Goal: Contribute content

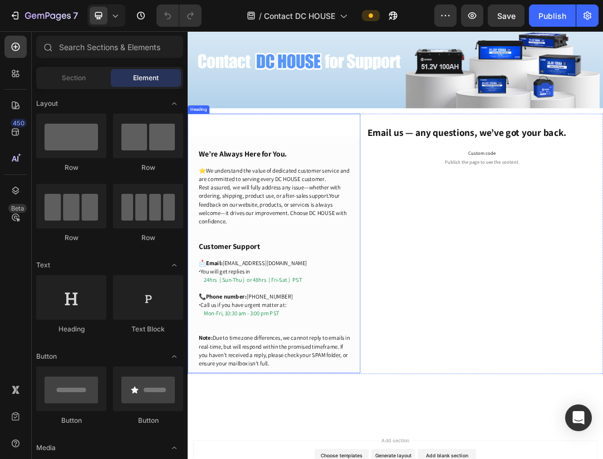
click at [301, 427] on span "24hrs ( Sun-Thu ) or 48hrs ( Fri-Sat ) PST" at bounding box center [293, 432] width 158 height 12
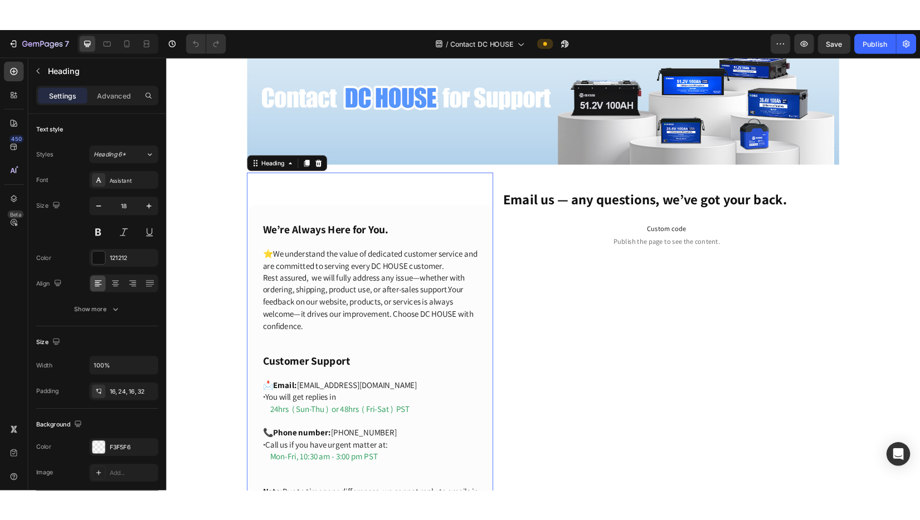
scroll to position [167, 0]
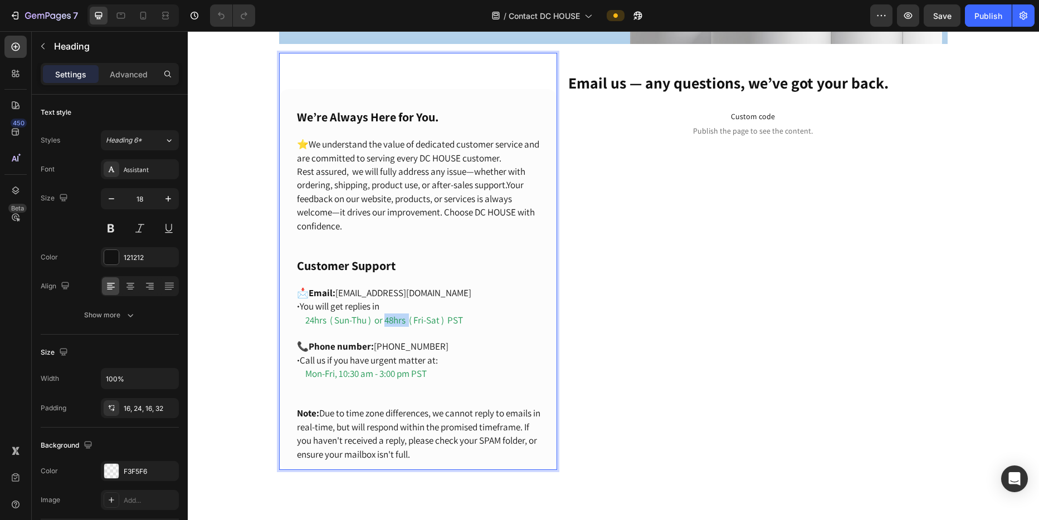
click at [389, 314] on span "24hrs ( Sun-Thu ) or 48hrs ( Fri-Sat ) PST" at bounding box center [384, 320] width 158 height 12
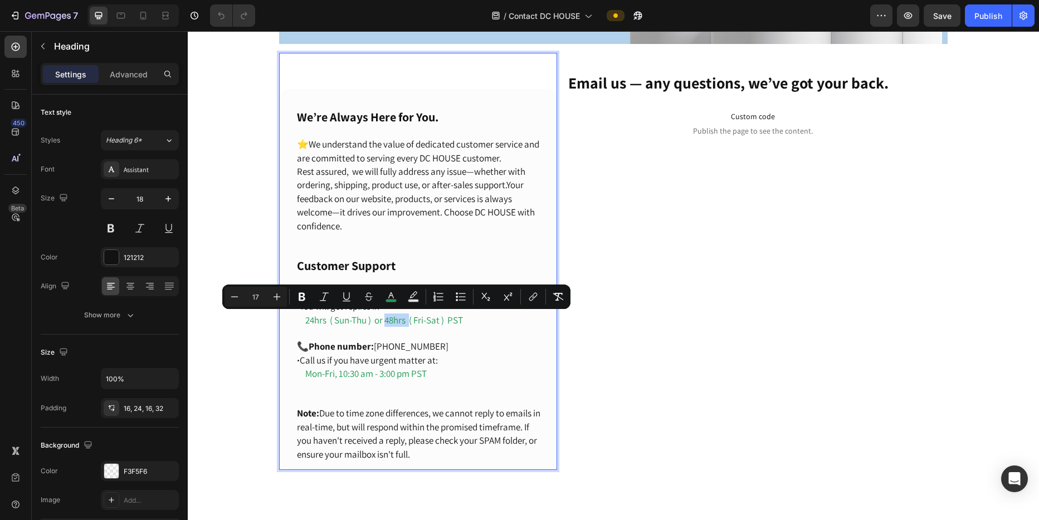
click at [388, 320] on span "24hrs ( Sun-Thu ) or 48hrs ( Fri-Sat ) PST" at bounding box center [384, 320] width 158 height 12
drag, startPoint x: 386, startPoint y: 319, endPoint x: 393, endPoint y: 320, distance: 6.8
click at [393, 320] on span "24hrs ( Sun-Thu ) or 48hrs ( Fri-Sat ) PST" at bounding box center [384, 320] width 158 height 12
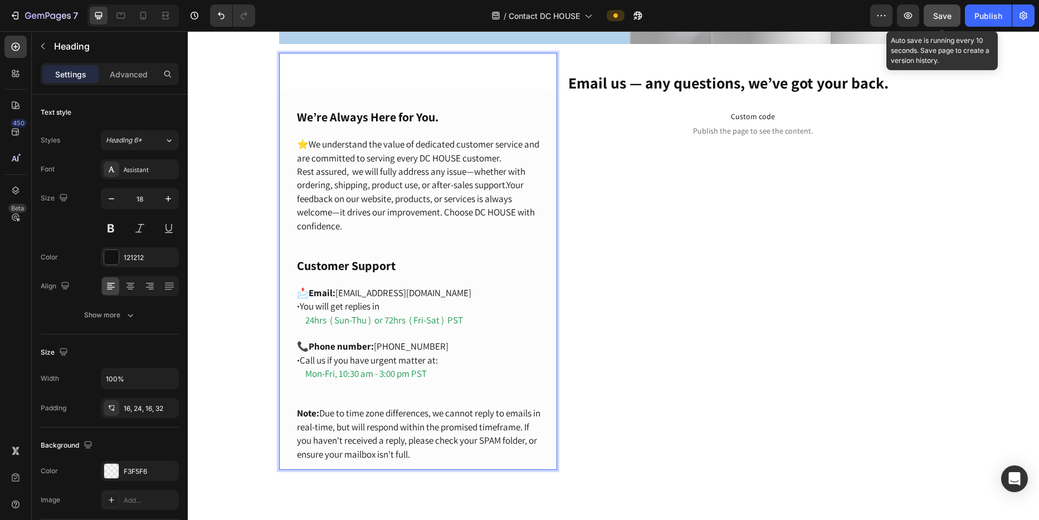
click at [603, 16] on span "Save" at bounding box center [942, 15] width 18 height 9
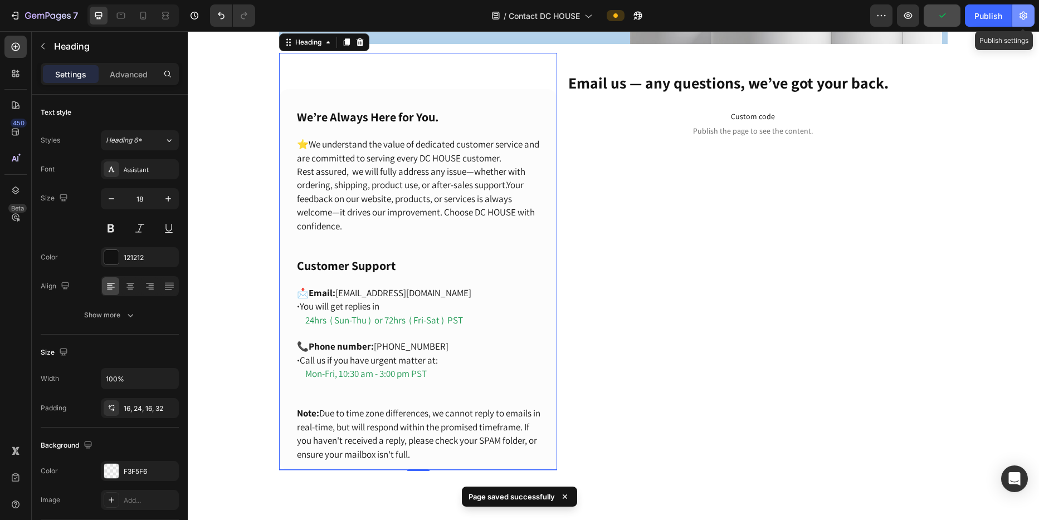
click at [603, 14] on icon "button" at bounding box center [1023, 15] width 11 height 11
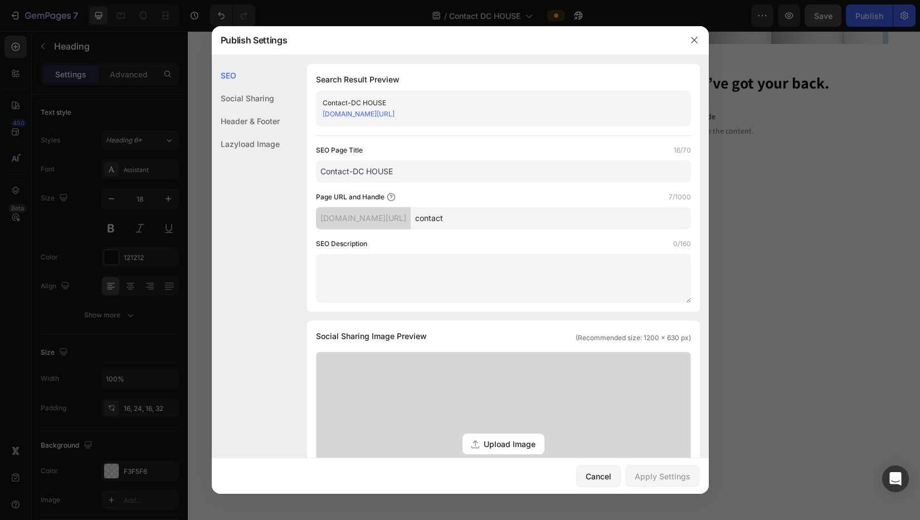
click at [399, 279] on textarea at bounding box center [503, 278] width 375 height 49
paste textarea "Have a question, need support, or just want to say hi? Contact DC HOUSE DE [DAT…"
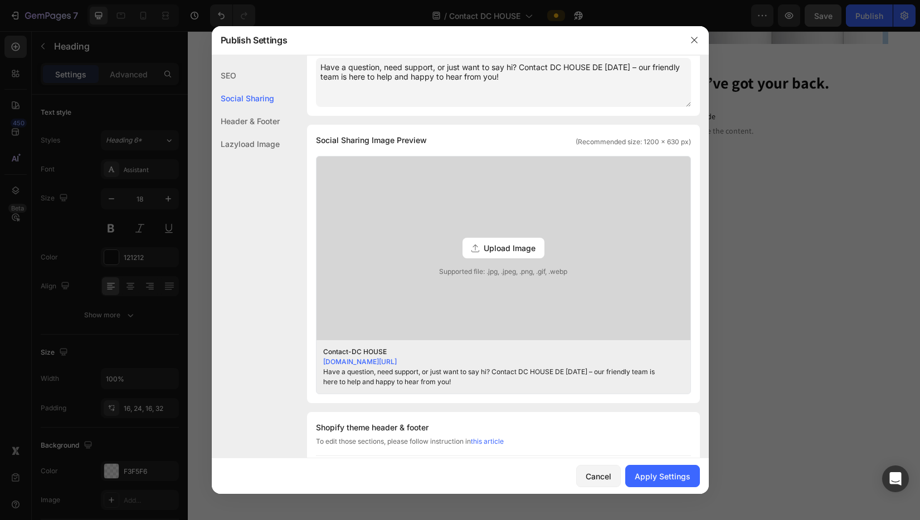
scroll to position [223, 0]
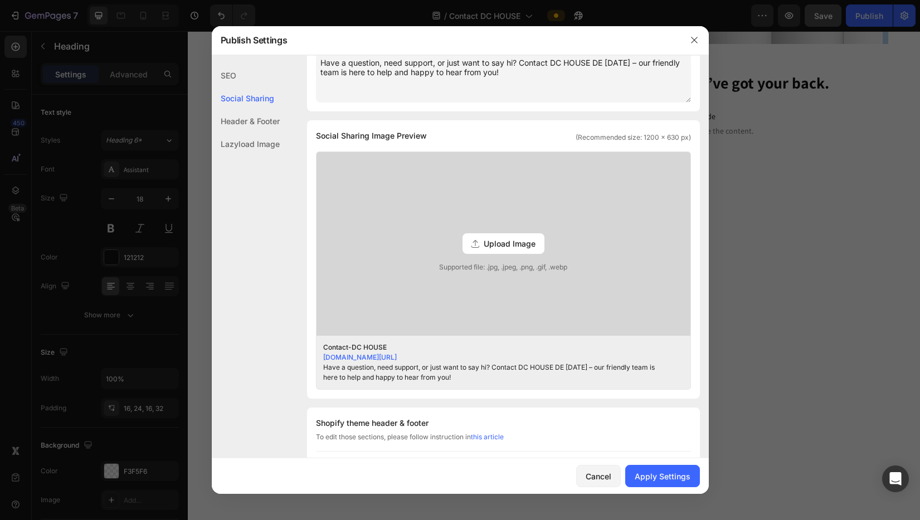
click at [499, 241] on span "Upload Image" at bounding box center [510, 244] width 52 height 12
click at [0, 0] on input "Upload Image Supported file: .jpg, .jpeg, .png, .gif, .webp" at bounding box center [0, 0] width 0 height 0
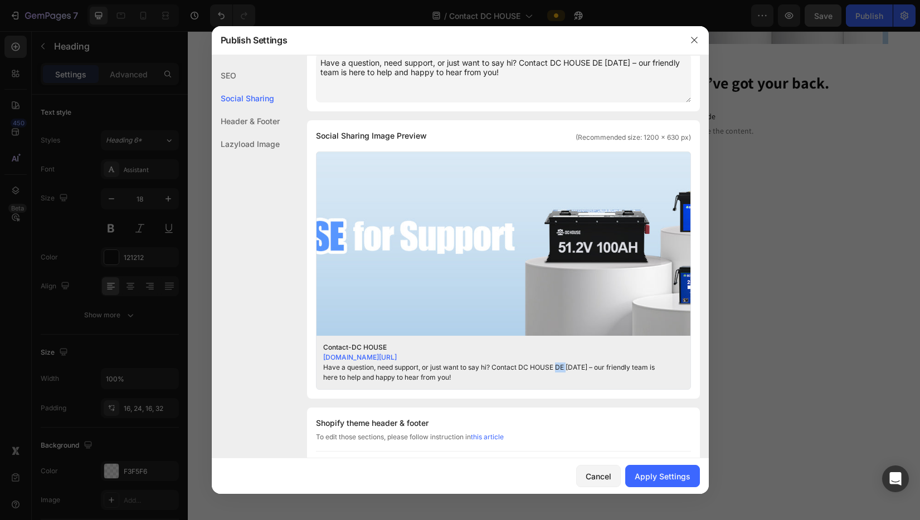
drag, startPoint x: 568, startPoint y: 366, endPoint x: 558, endPoint y: 366, distance: 10.0
click at [558, 366] on div "Have a question, need support, or just want to say hi? Contact DC HOUSE DE [DAT…" at bounding box center [494, 373] width 343 height 20
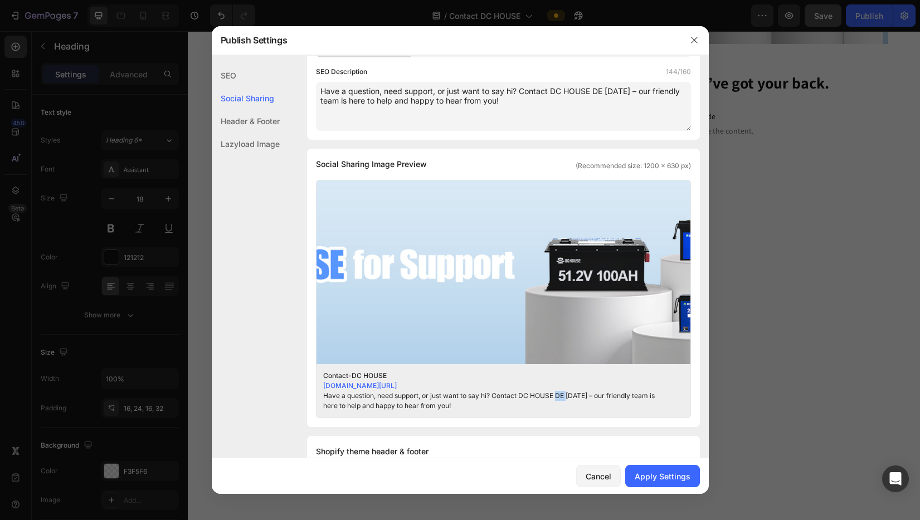
scroll to position [167, 0]
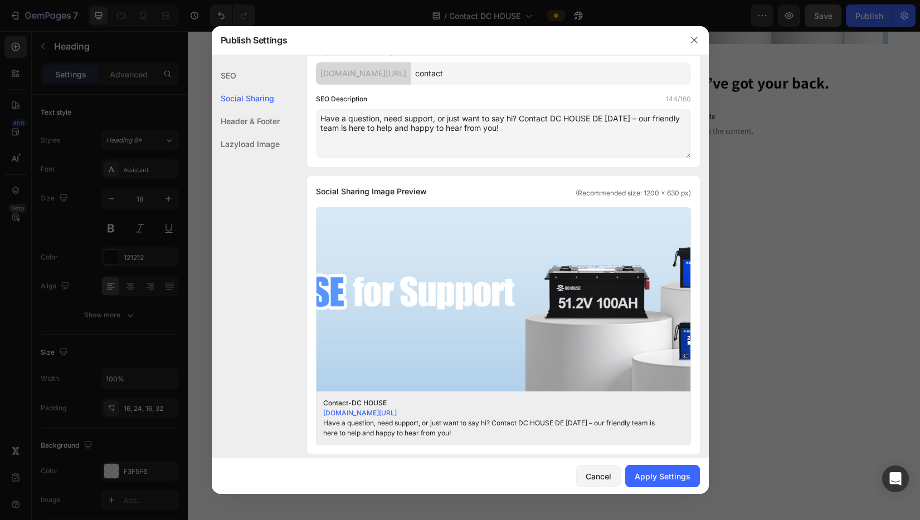
drag, startPoint x: 604, startPoint y: 115, endPoint x: 594, endPoint y: 115, distance: 10.6
click at [594, 115] on textarea "Have a question, need support, or just want to say hi? Contact DC HOUSE DE [DAT…" at bounding box center [503, 133] width 375 height 49
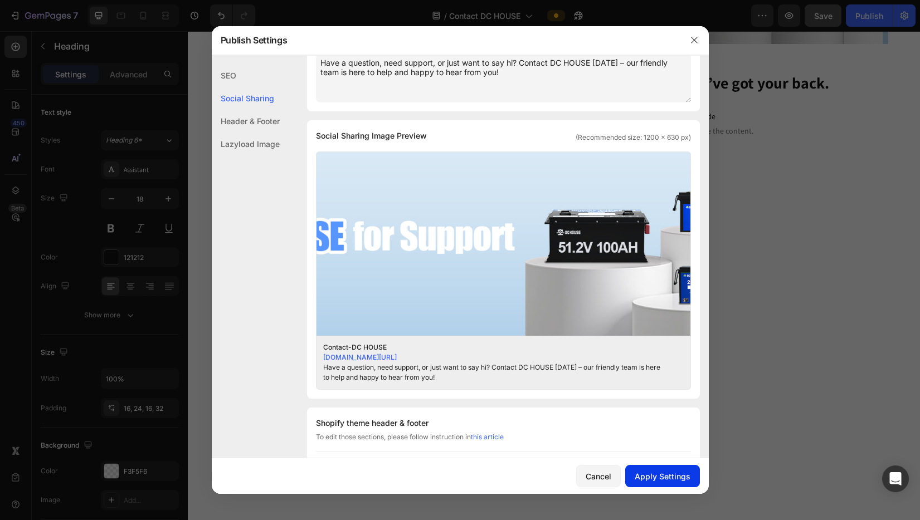
type textarea "Have a question, need support, or just want to say hi? Contact DC HOUSE [DATE] …"
click at [603, 459] on div "Apply Settings" at bounding box center [663, 477] width 56 height 12
click at [603, 32] on div at bounding box center [694, 40] width 29 height 29
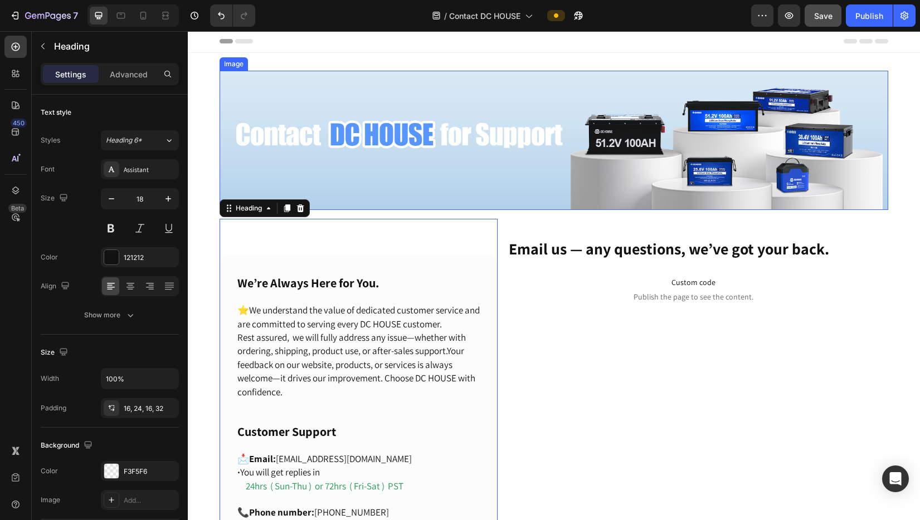
scroll to position [0, 0]
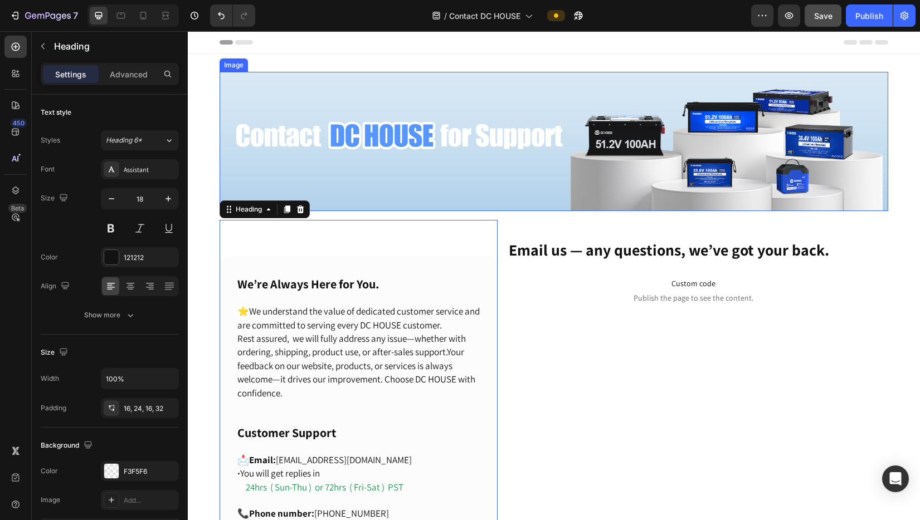
click at [376, 154] on img at bounding box center [554, 141] width 669 height 139
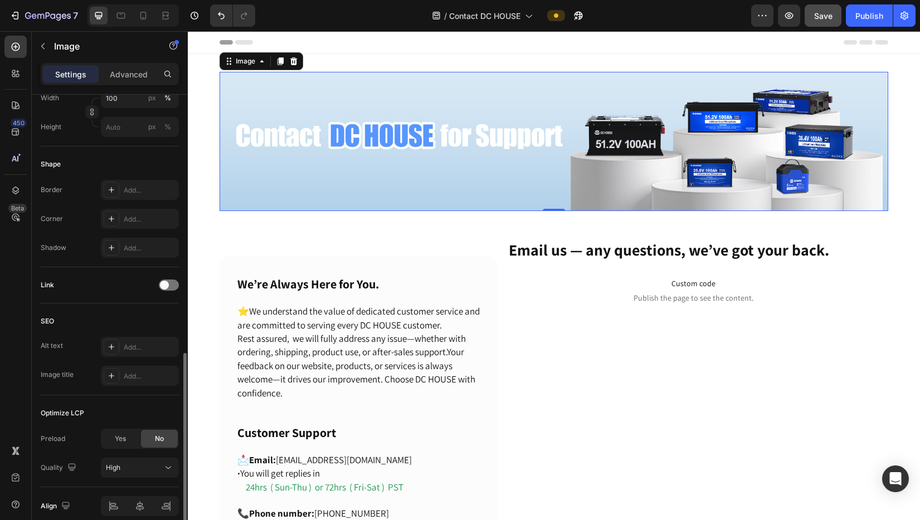
scroll to position [384, 0]
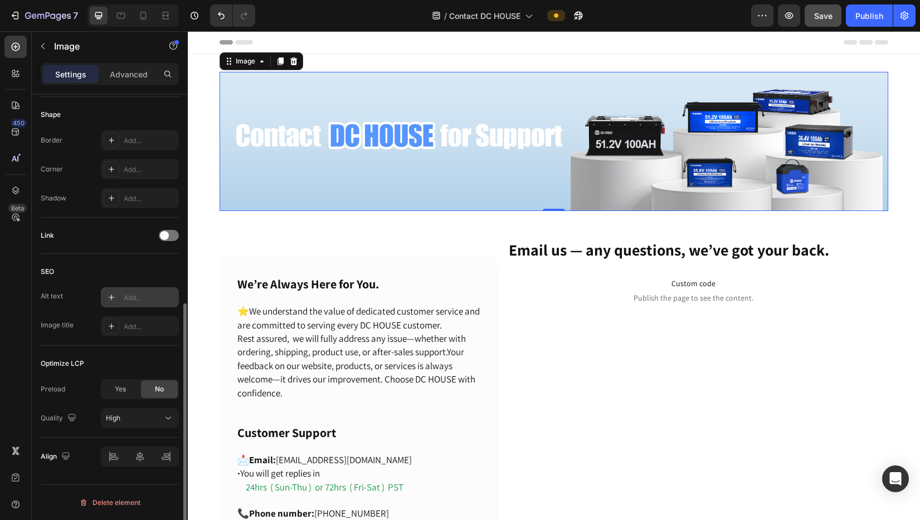
click at [124, 292] on div "Add..." at bounding box center [140, 297] width 78 height 20
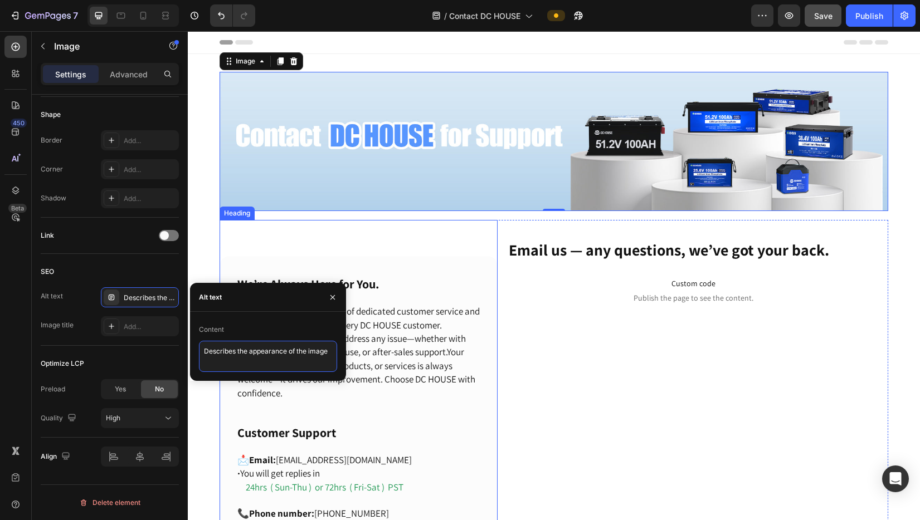
drag, startPoint x: 390, startPoint y: 382, endPoint x: 404, endPoint y: 357, distance: 28.5
paste textarea "Got questions or ideas? Reach out to DC HOUSE DE – we love hearing from you!"
click at [249, 355] on textarea "Got questions or ideas? Reach out to DC HOUSE DE – we love hearing from you!" at bounding box center [268, 357] width 138 height 33
drag, startPoint x: 251, startPoint y: 356, endPoint x: 240, endPoint y: 355, distance: 11.2
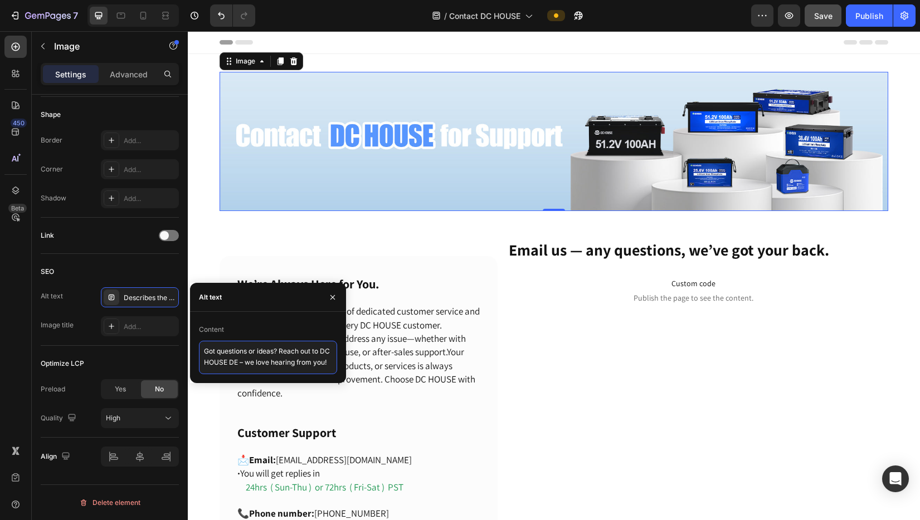
click at [240, 355] on textarea "Got questions or ideas? Reach out to DC HOUSE DE – we love hearing from you!" at bounding box center [268, 357] width 138 height 33
type textarea "Got questions or ideas? Reach out to DC HOUSE – we love hearing from you!"
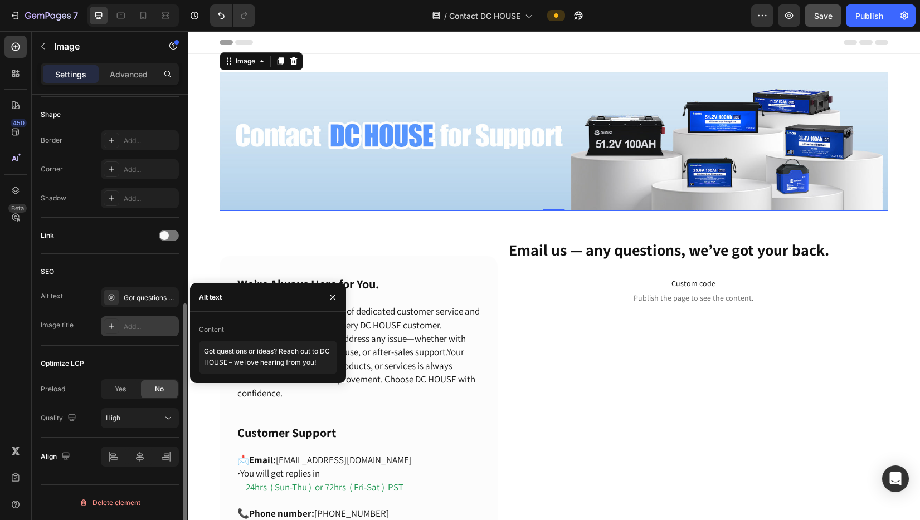
click at [146, 323] on div "Add..." at bounding box center [150, 327] width 52 height 10
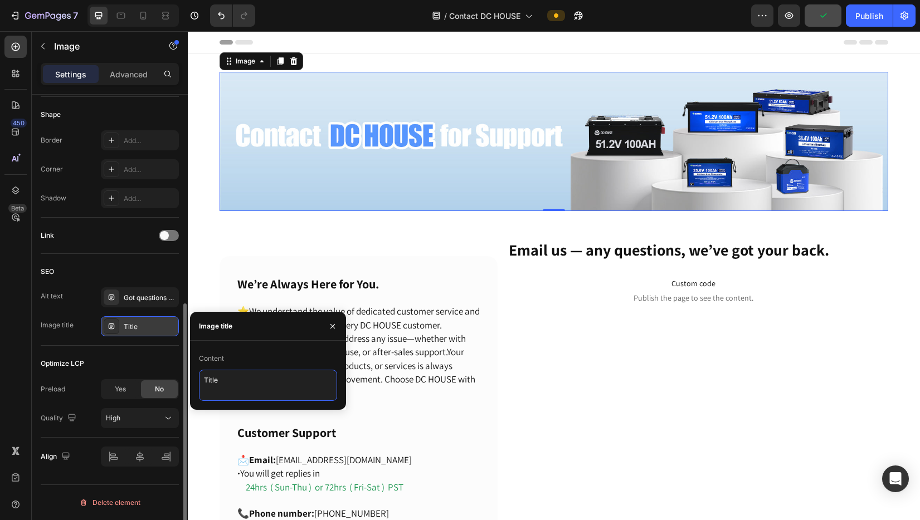
drag, startPoint x: 243, startPoint y: 380, endPoint x: 201, endPoint y: 378, distance: 42.4
click at [201, 378] on textarea "Title" at bounding box center [268, 385] width 138 height 31
type textarea "contact DC HOUSE for support"
click at [162, 350] on div "Optimize LCP Preload Yes No Quality High" at bounding box center [110, 392] width 138 height 92
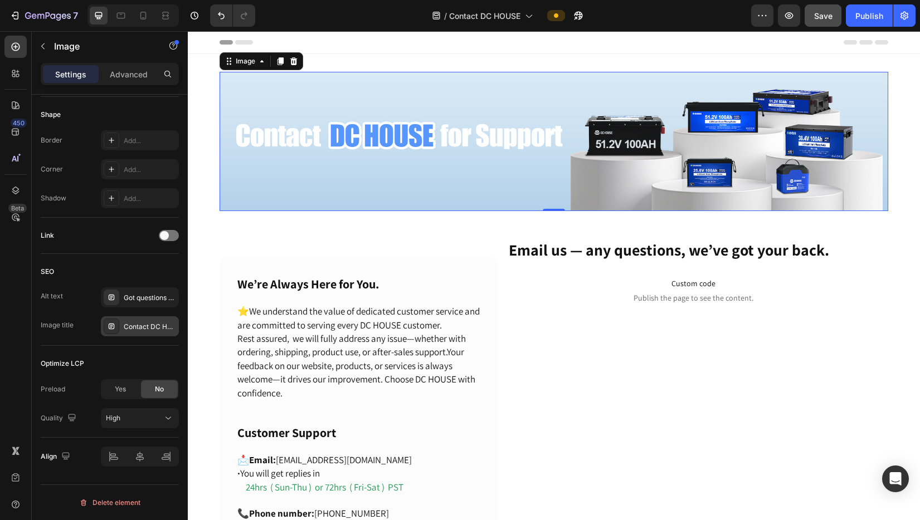
click at [160, 333] on div "Contact DC HOUSE for support" at bounding box center [140, 326] width 78 height 20
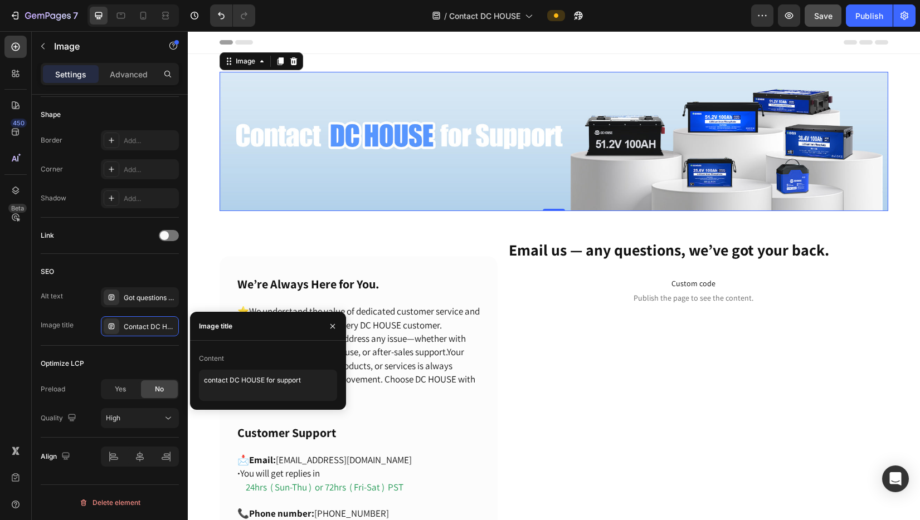
click at [168, 361] on div "Optimize LCP" at bounding box center [110, 364] width 138 height 18
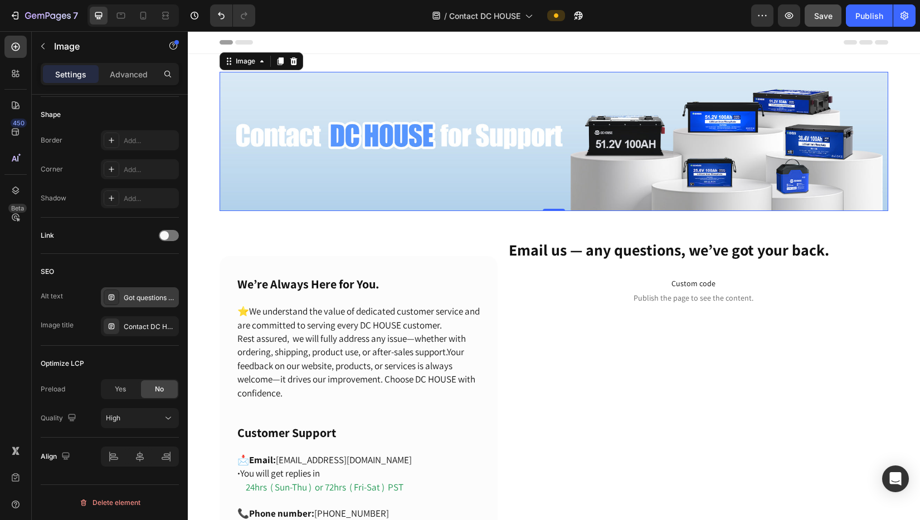
click at [150, 302] on div "Got questions or ideas? Reach out to DC HOUSE – we love hearing from you!" at bounding box center [150, 298] width 52 height 10
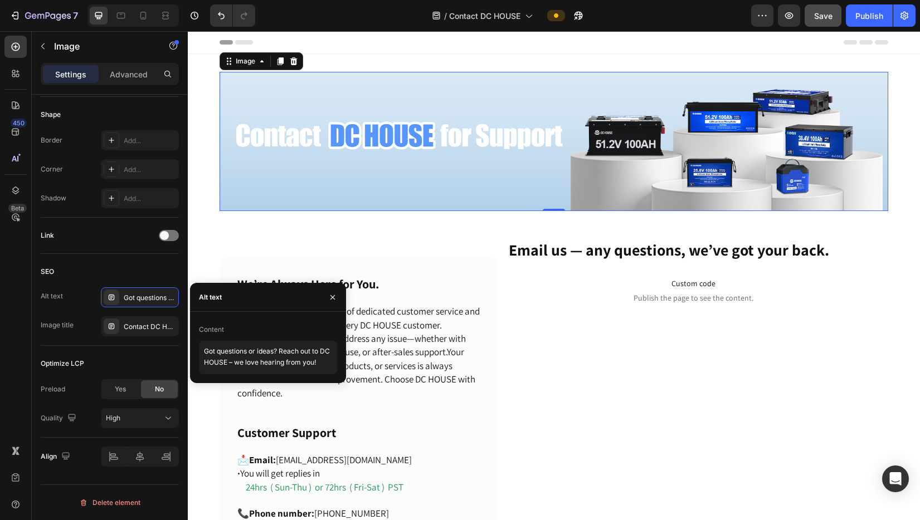
click at [158, 350] on div "Optimize LCP Preload Yes No Quality High" at bounding box center [110, 392] width 138 height 92
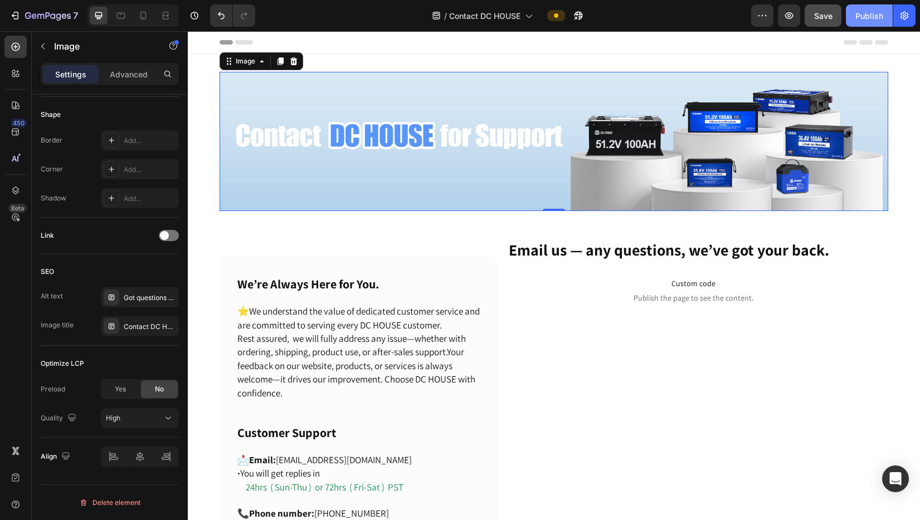
click at [603, 14] on div "Publish" at bounding box center [869, 16] width 28 height 12
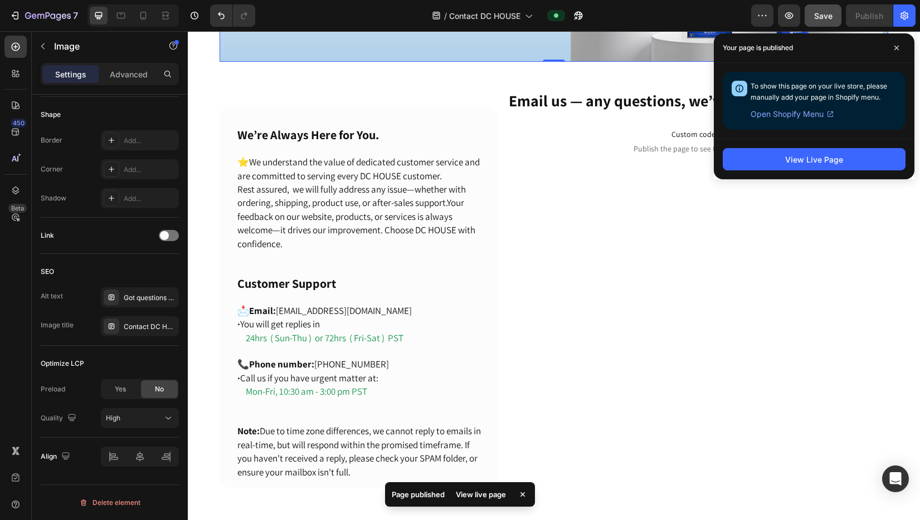
scroll to position [167, 0]
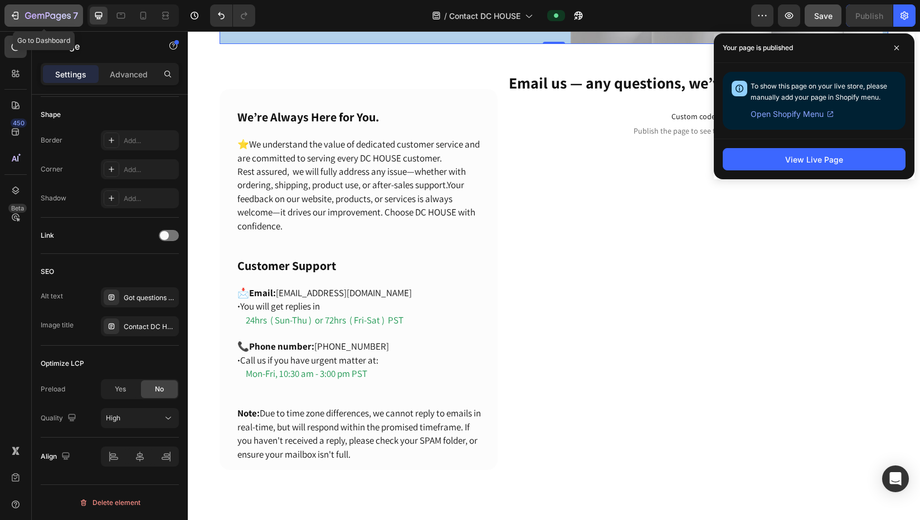
click at [42, 16] on icon "button" at bounding box center [48, 16] width 46 height 9
